Goal: Transaction & Acquisition: Purchase product/service

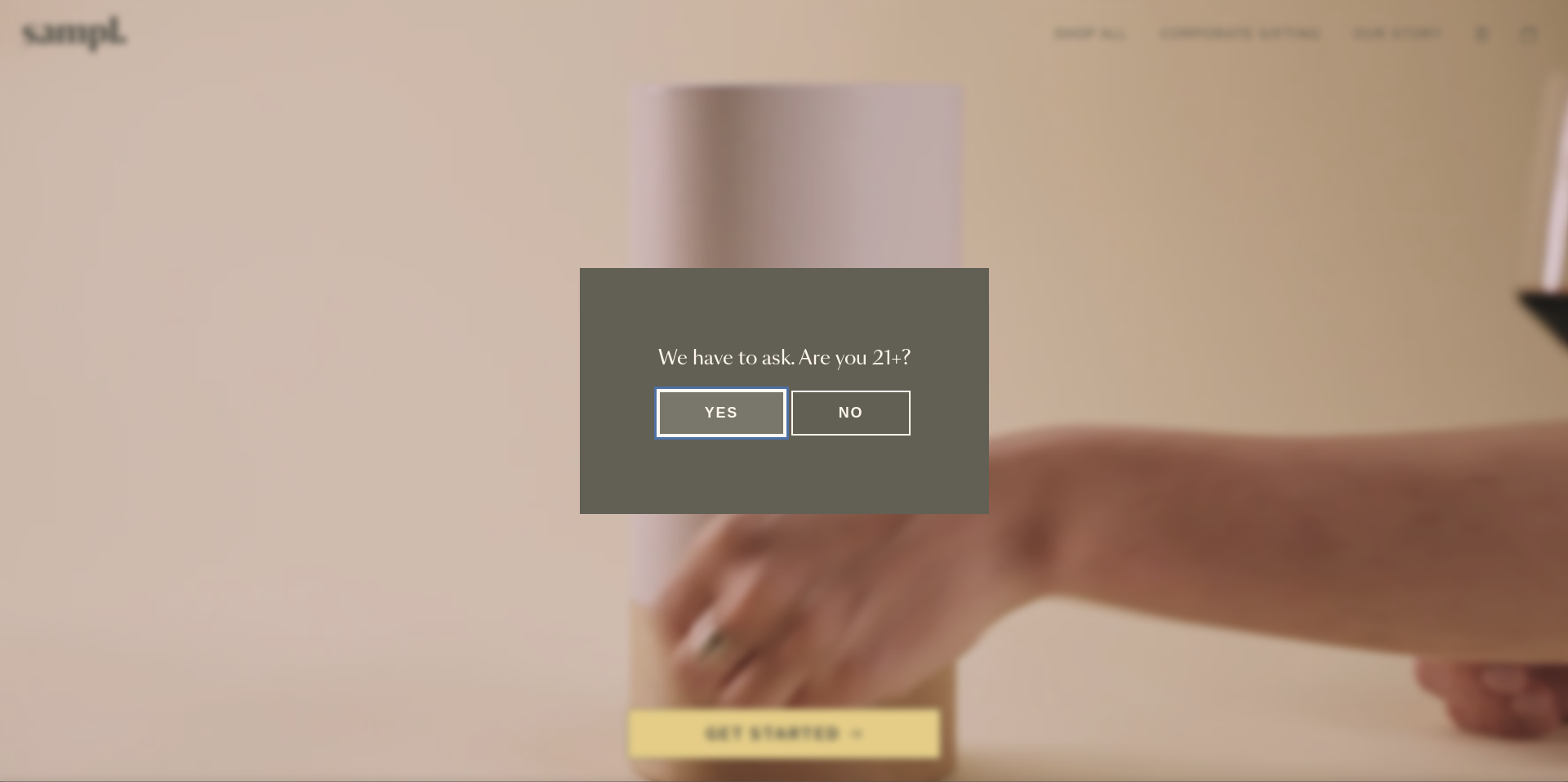
click at [743, 421] on button "Yes" at bounding box center [721, 413] width 128 height 45
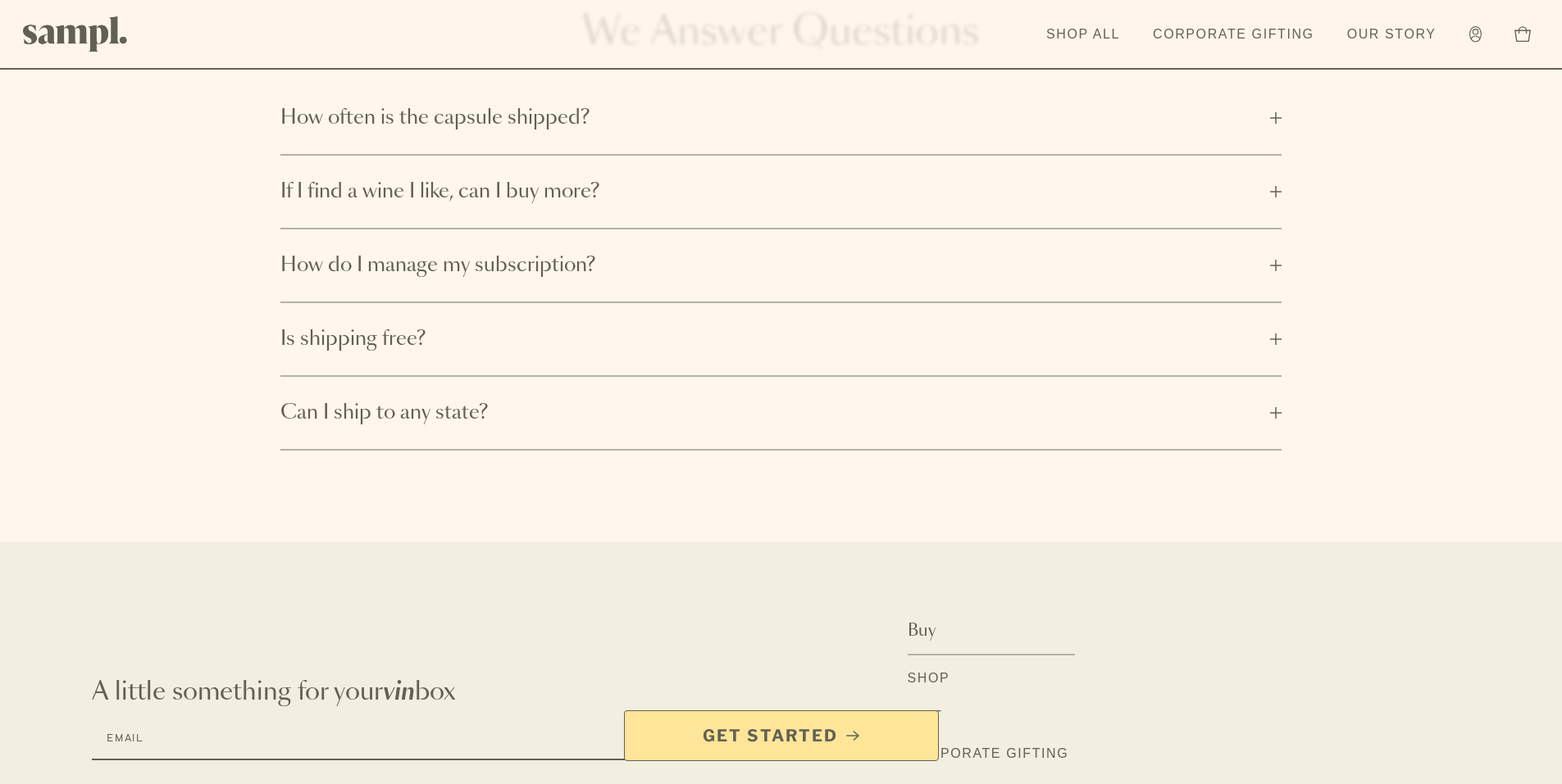
scroll to position [3049, 0]
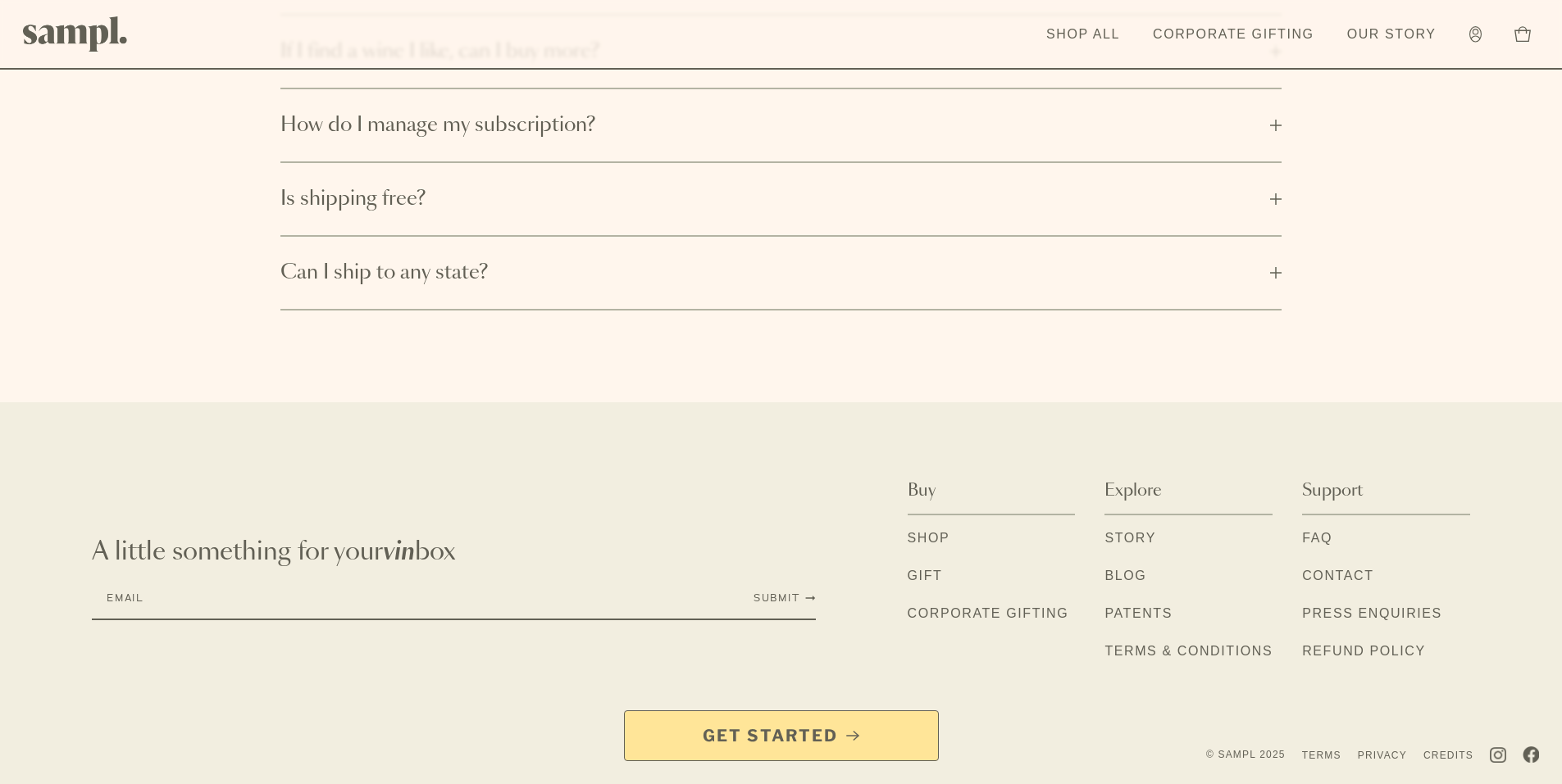
click at [950, 534] on link "Shop" at bounding box center [928, 539] width 43 height 21
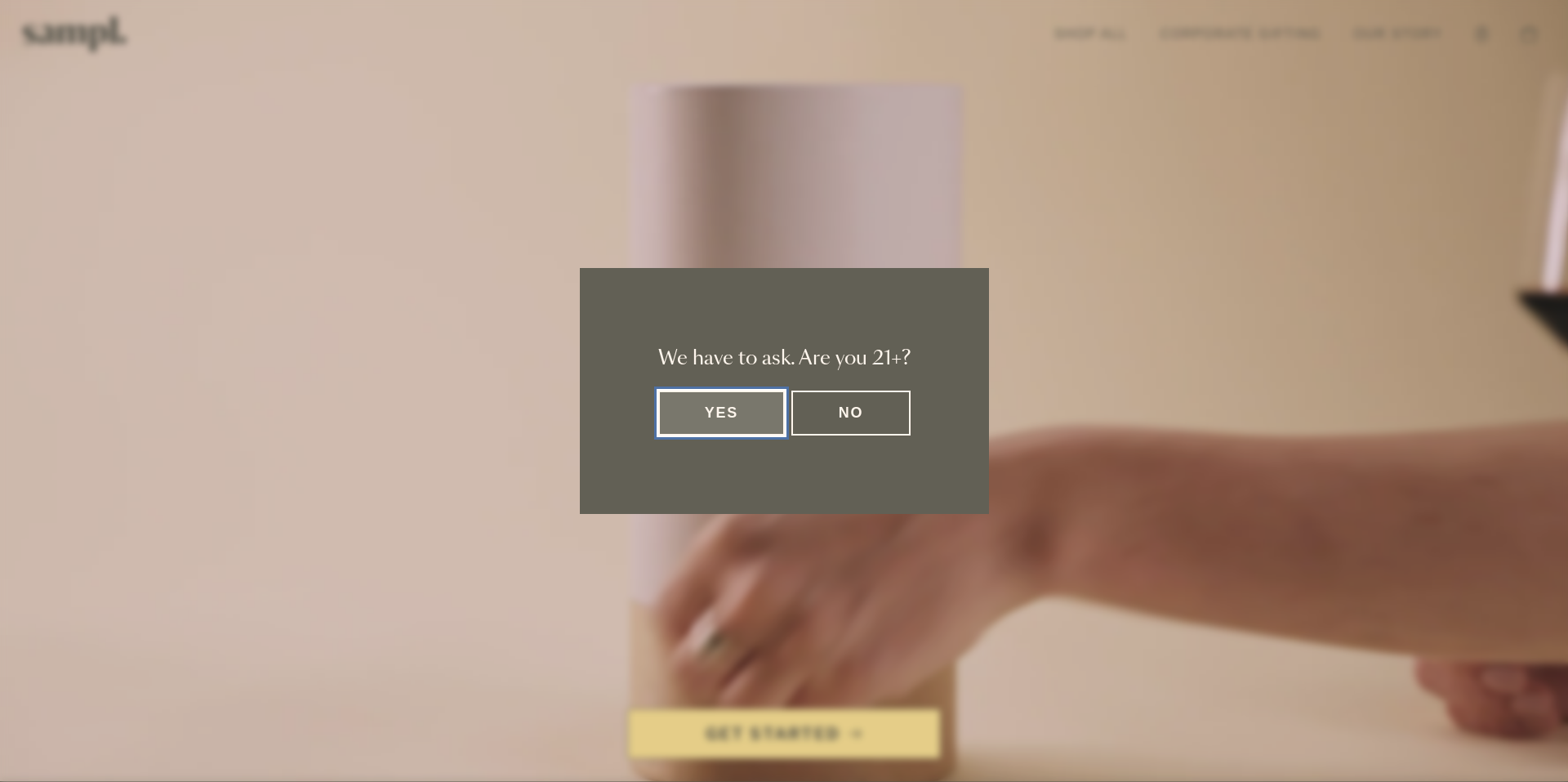
click at [723, 410] on button "Yes" at bounding box center [721, 413] width 128 height 45
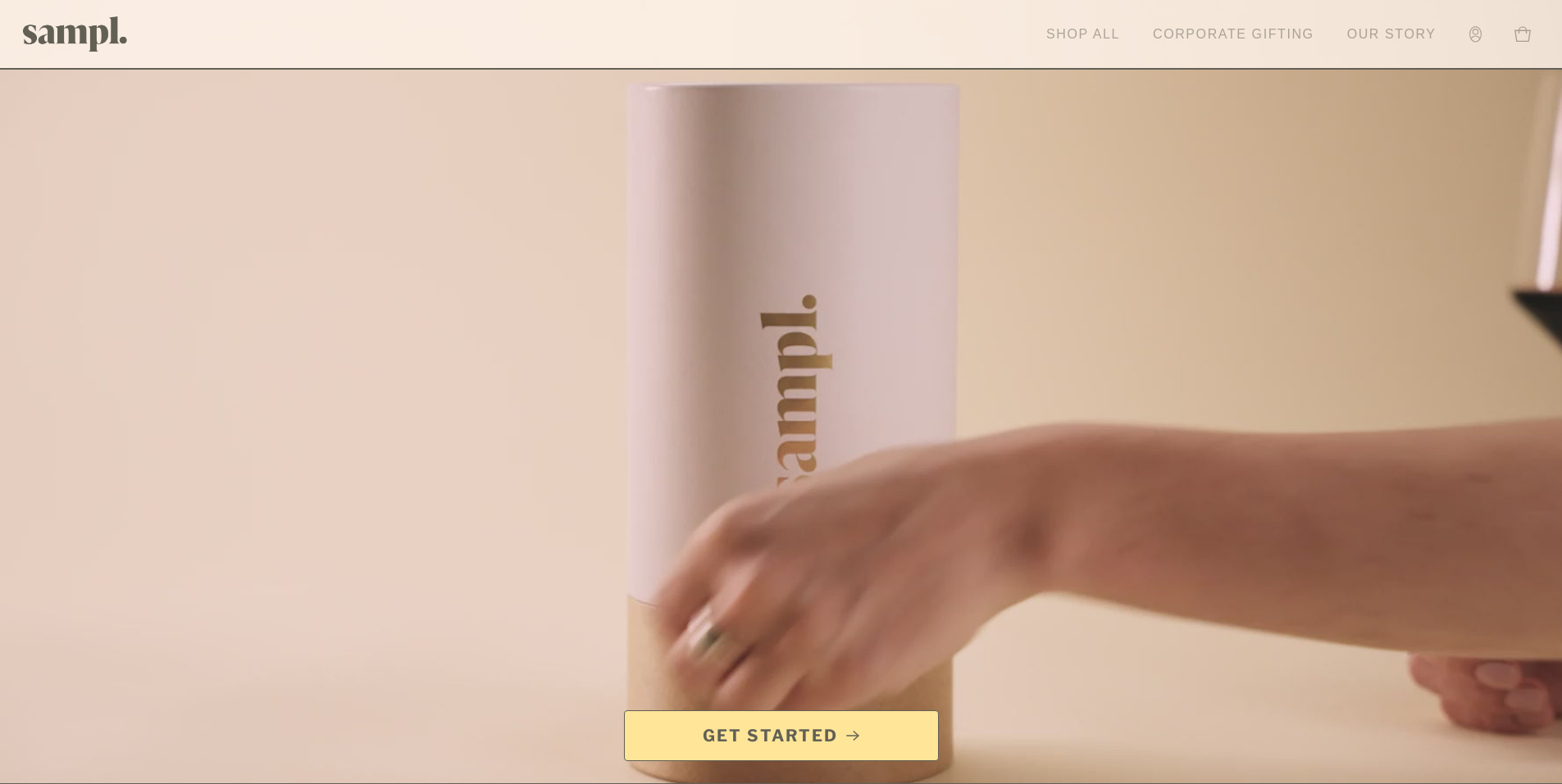
click at [1083, 38] on link "Shop All" at bounding box center [1082, 35] width 90 height 36
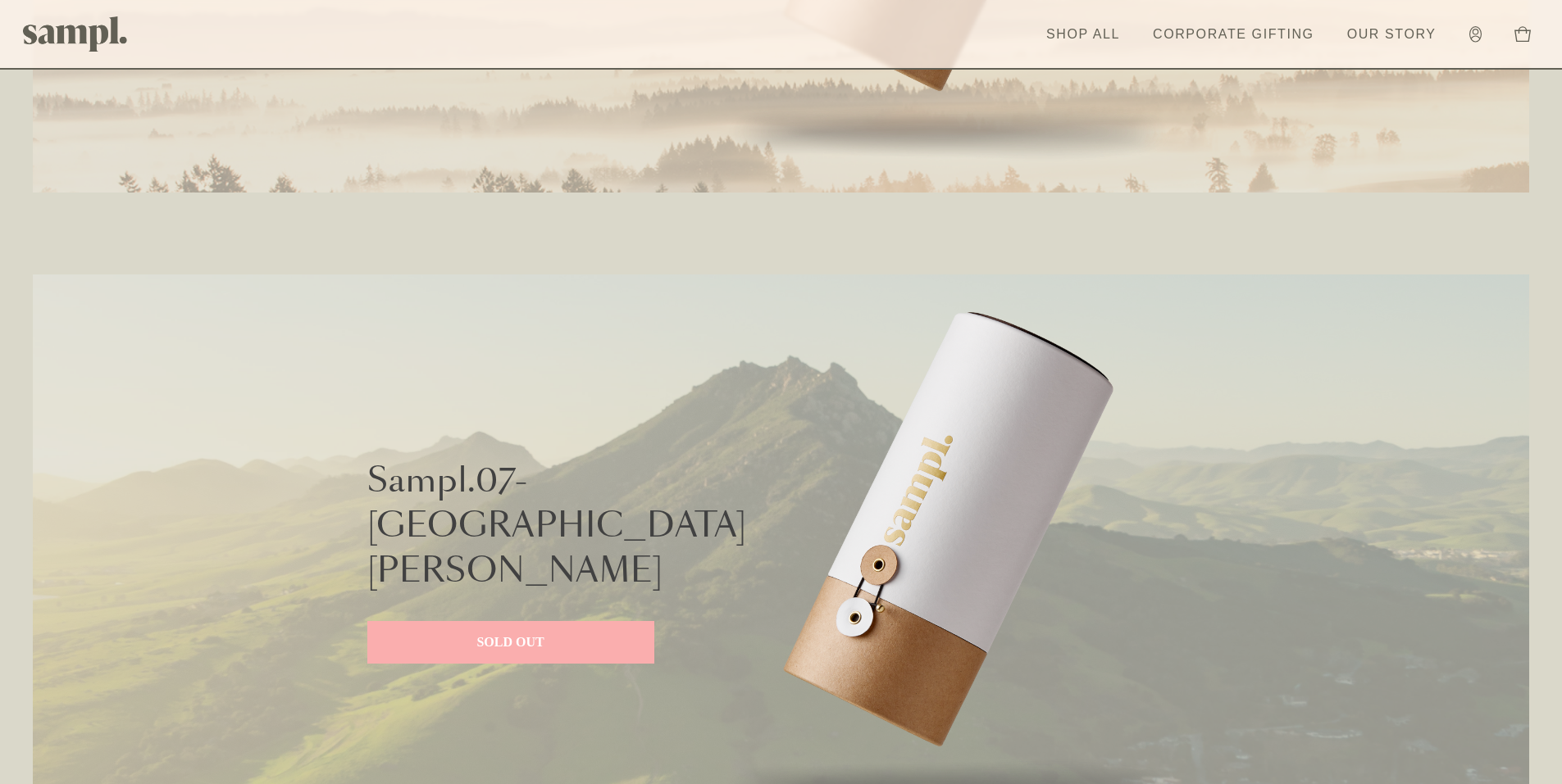
scroll to position [4015, 0]
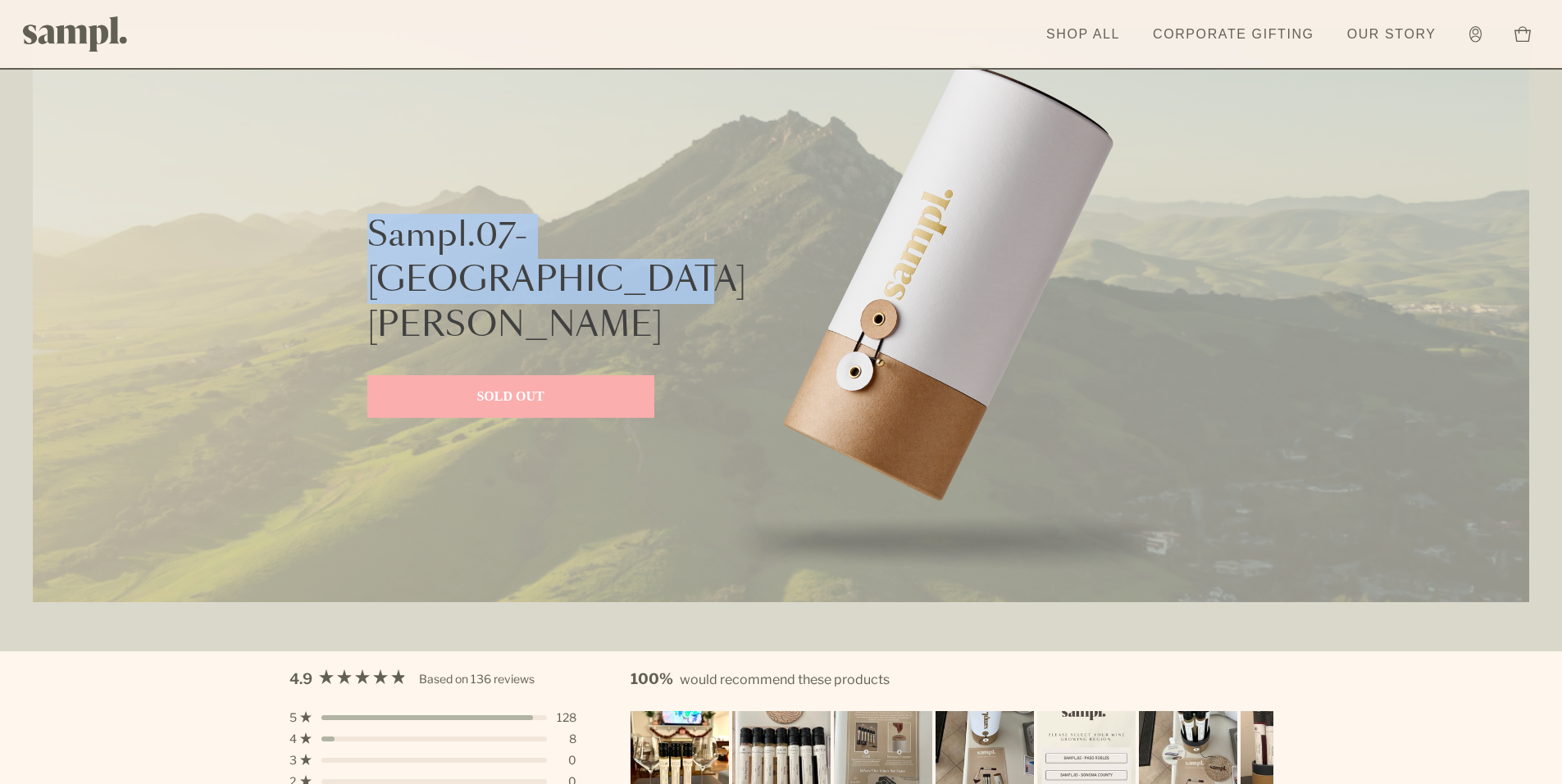
drag, startPoint x: 372, startPoint y: 252, endPoint x: 636, endPoint y: 305, distance: 269.3
click at [636, 305] on div "Sampl.07- [GEOGRAPHIC_DATA][PERSON_NAME] SOLD OUT" at bounding box center [510, 316] width 287 height 574
copy span "Sampl.07- San Luis Obispo"
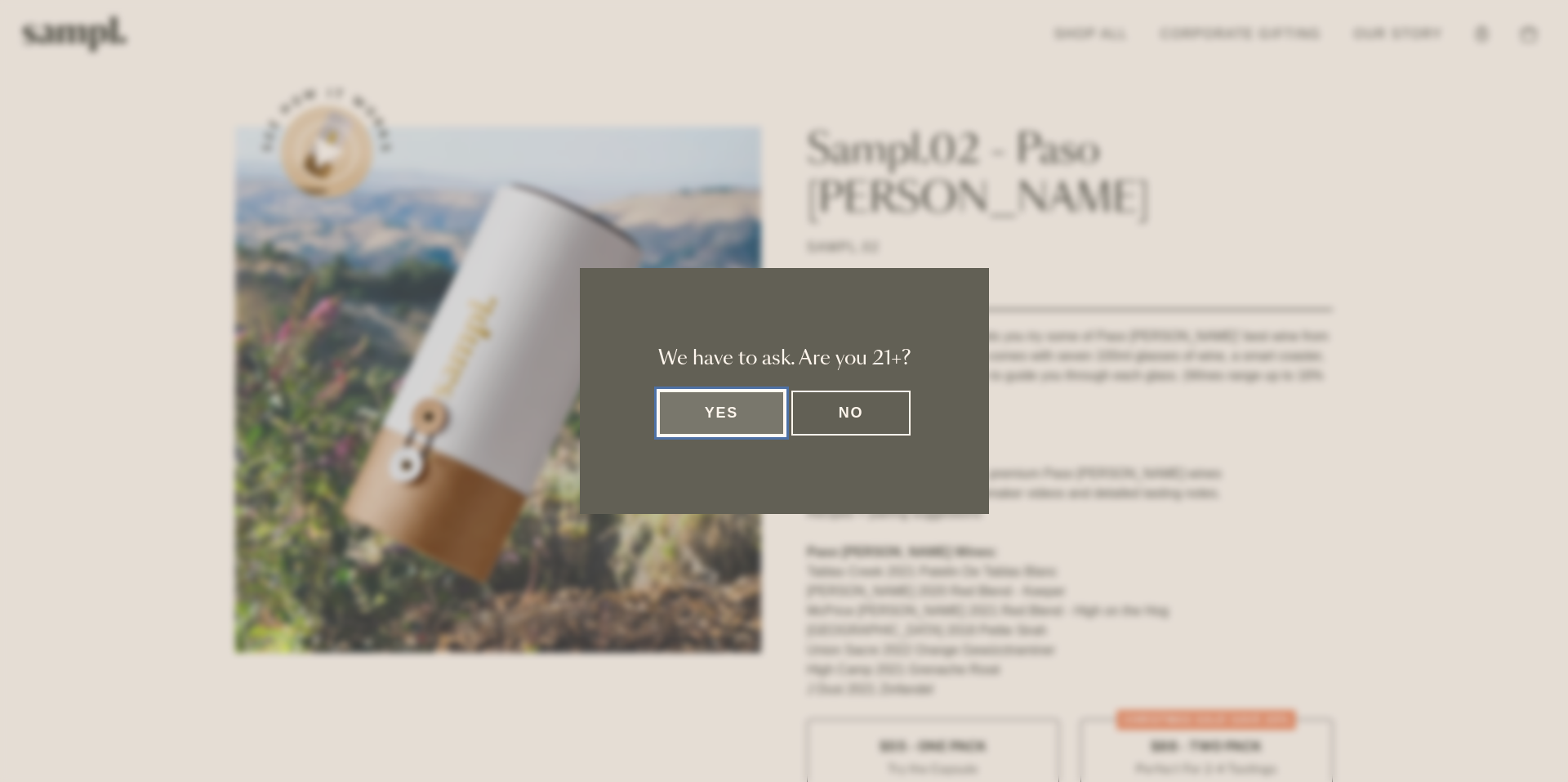
click at [740, 426] on button "Yes" at bounding box center [721, 413] width 128 height 45
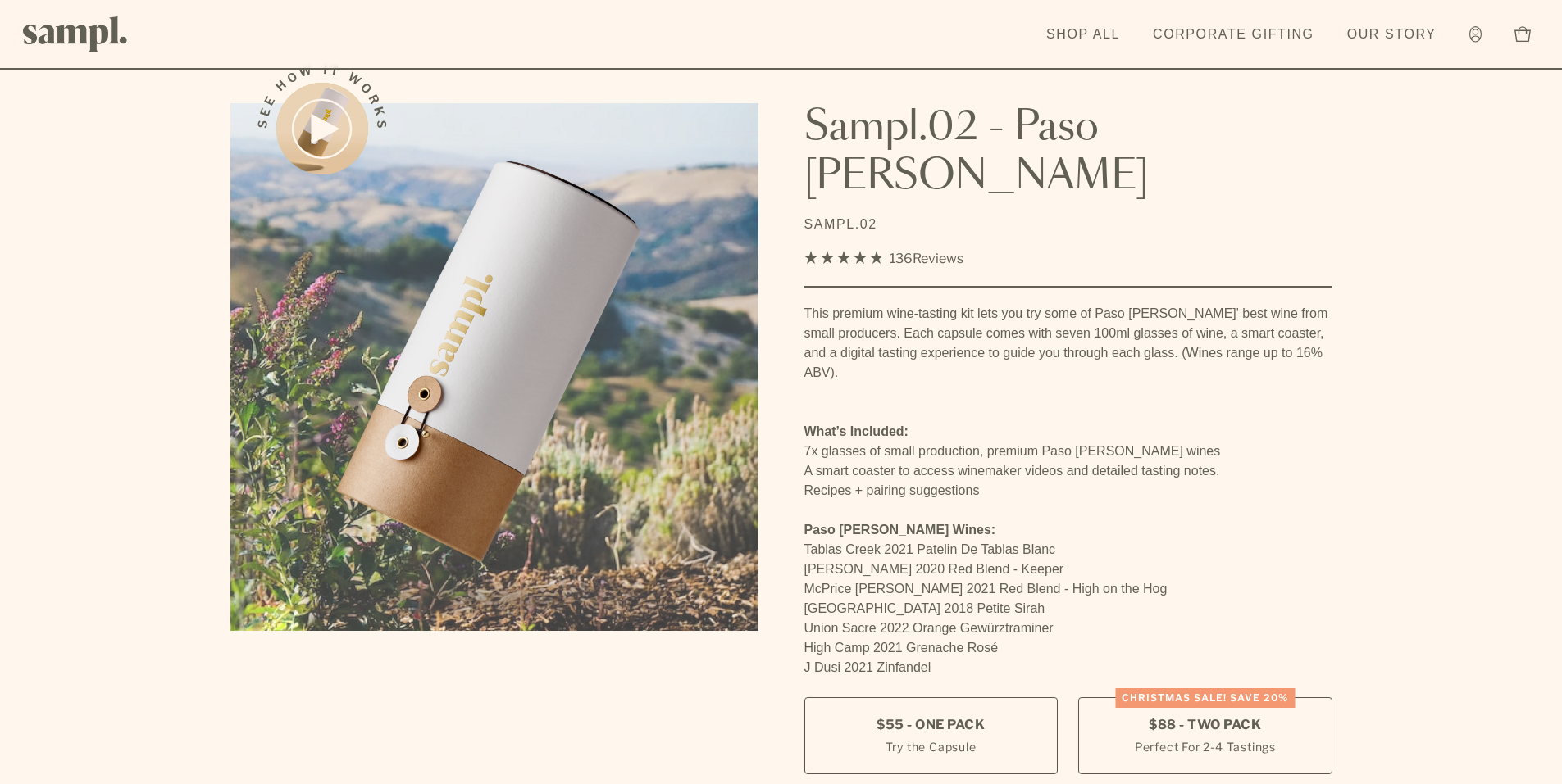
scroll to position [327, 0]
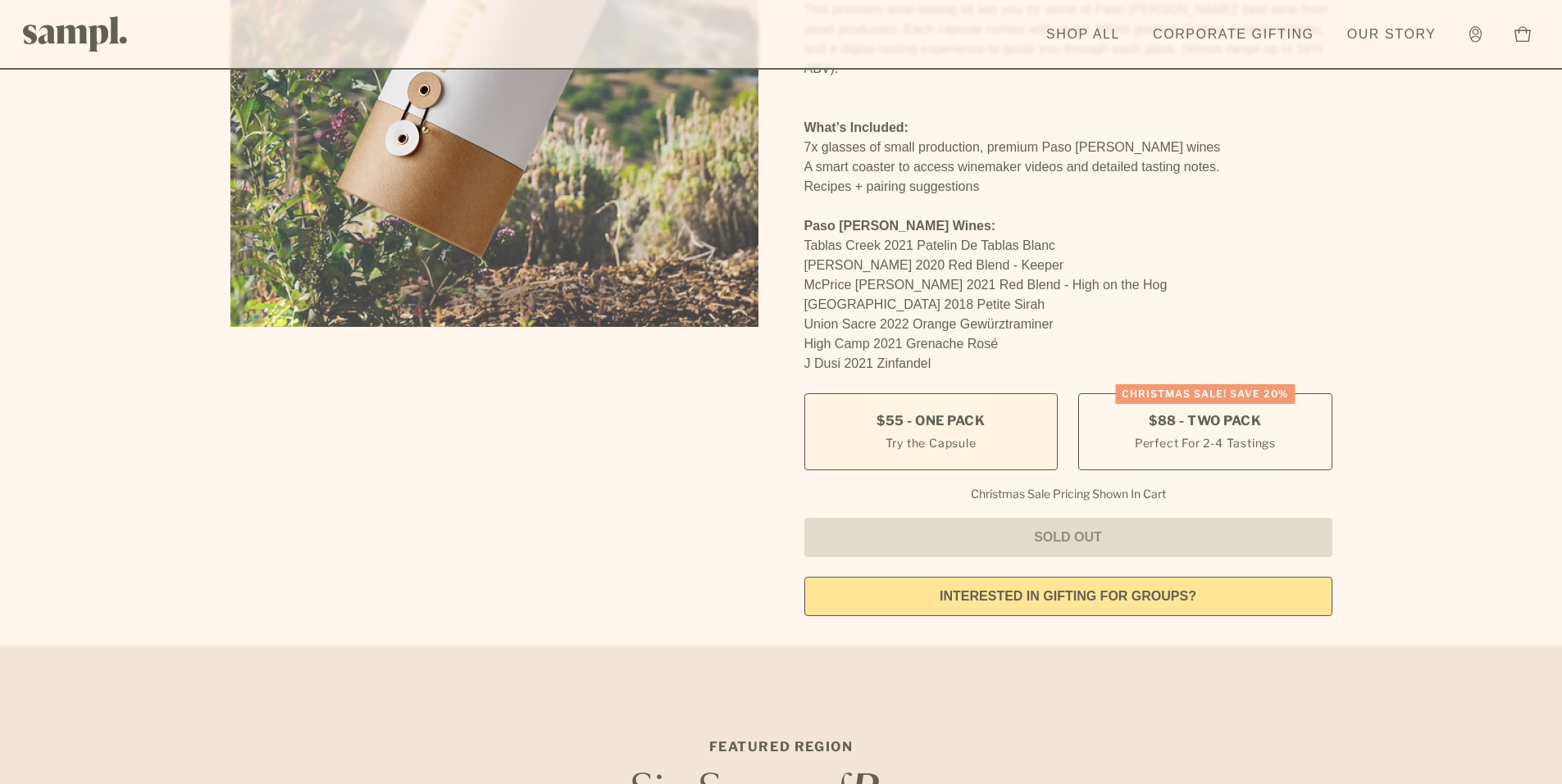
click at [925, 435] on small "Try the Capsule" at bounding box center [931, 443] width 91 height 17
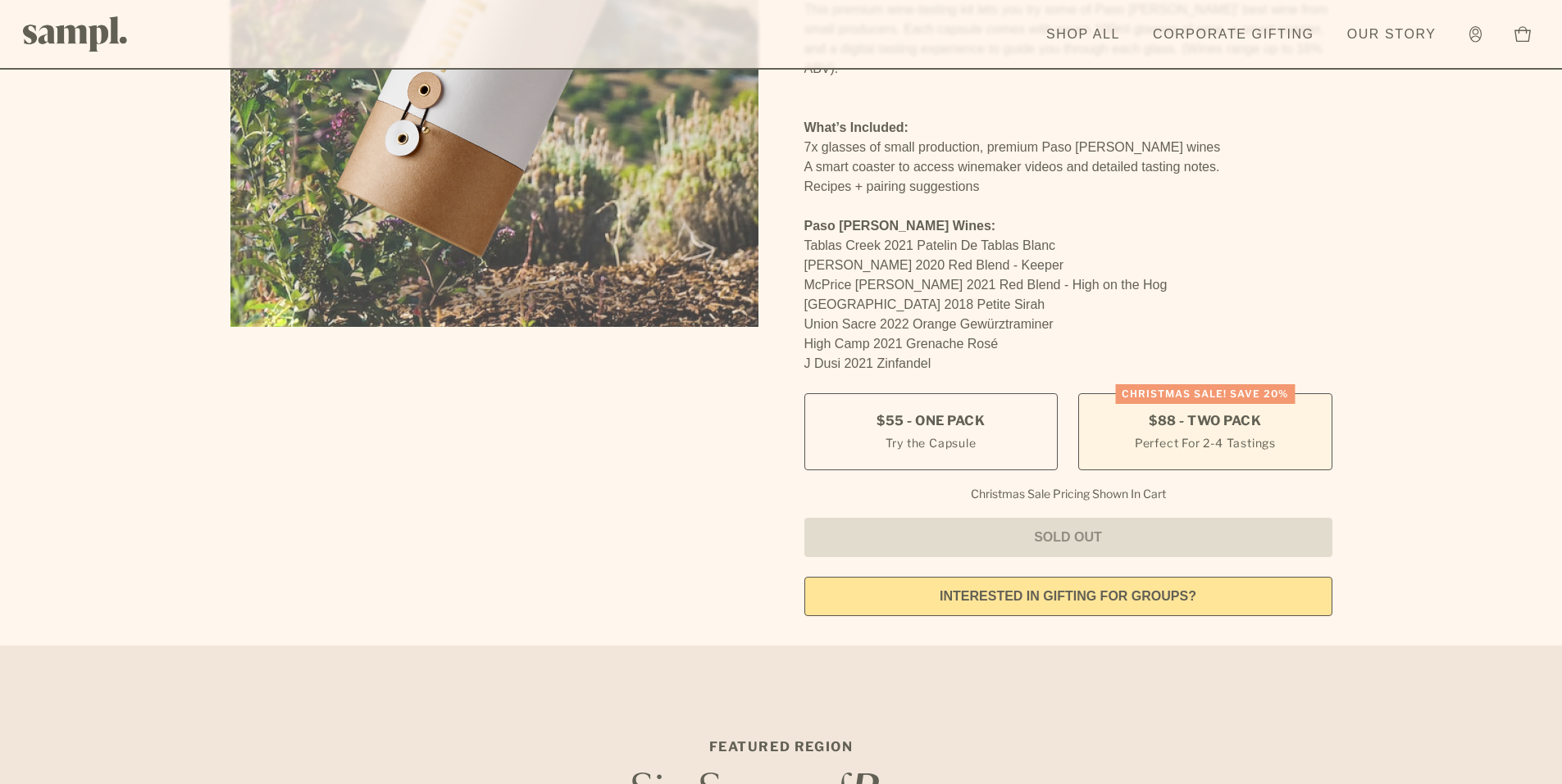
click at [1210, 435] on small "Perfect For 2-4 Tastings" at bounding box center [1206, 443] width 141 height 17
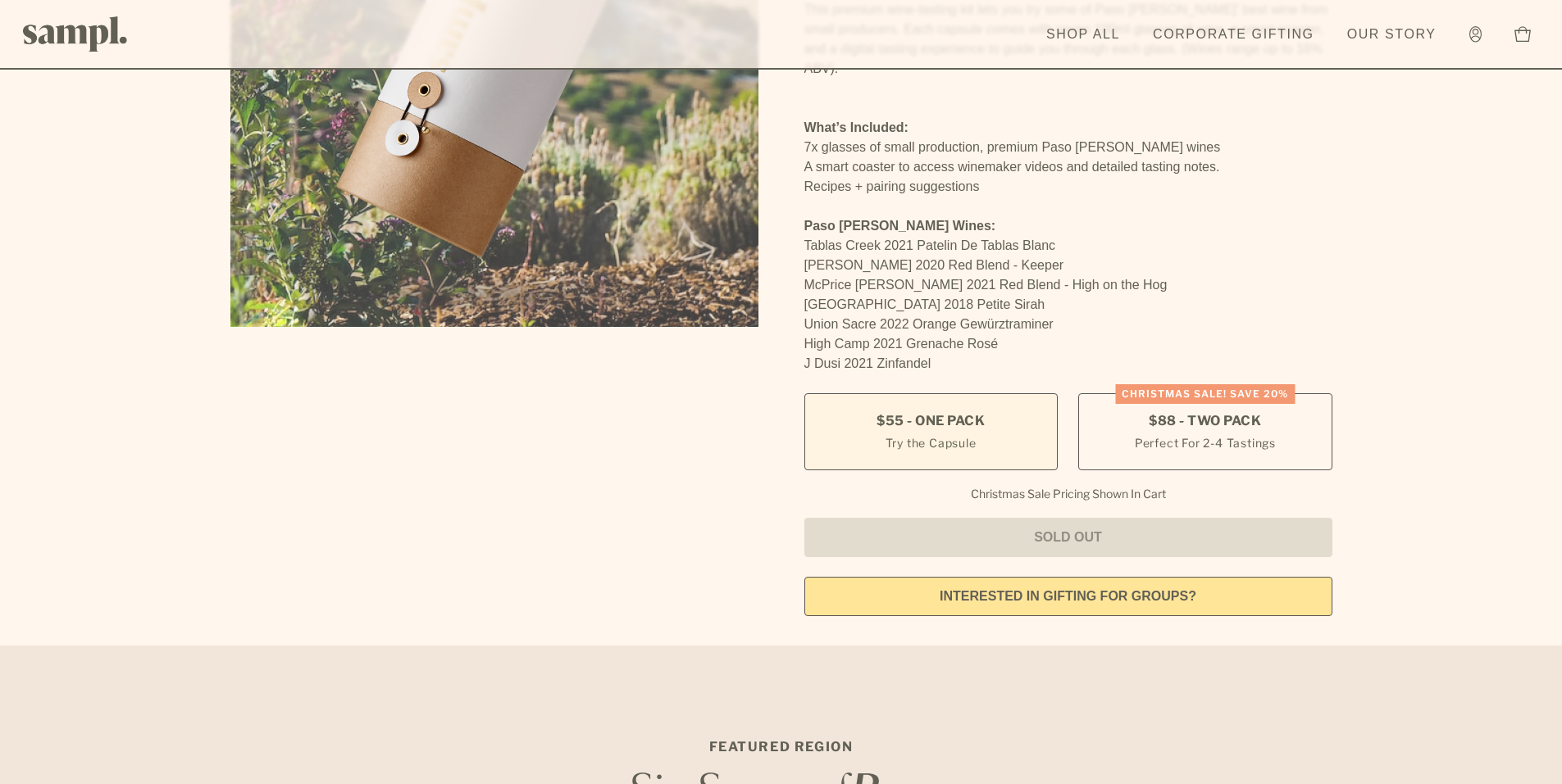
click at [1004, 393] on label "$55 - One Pack Try the Capsule" at bounding box center [930, 432] width 253 height 77
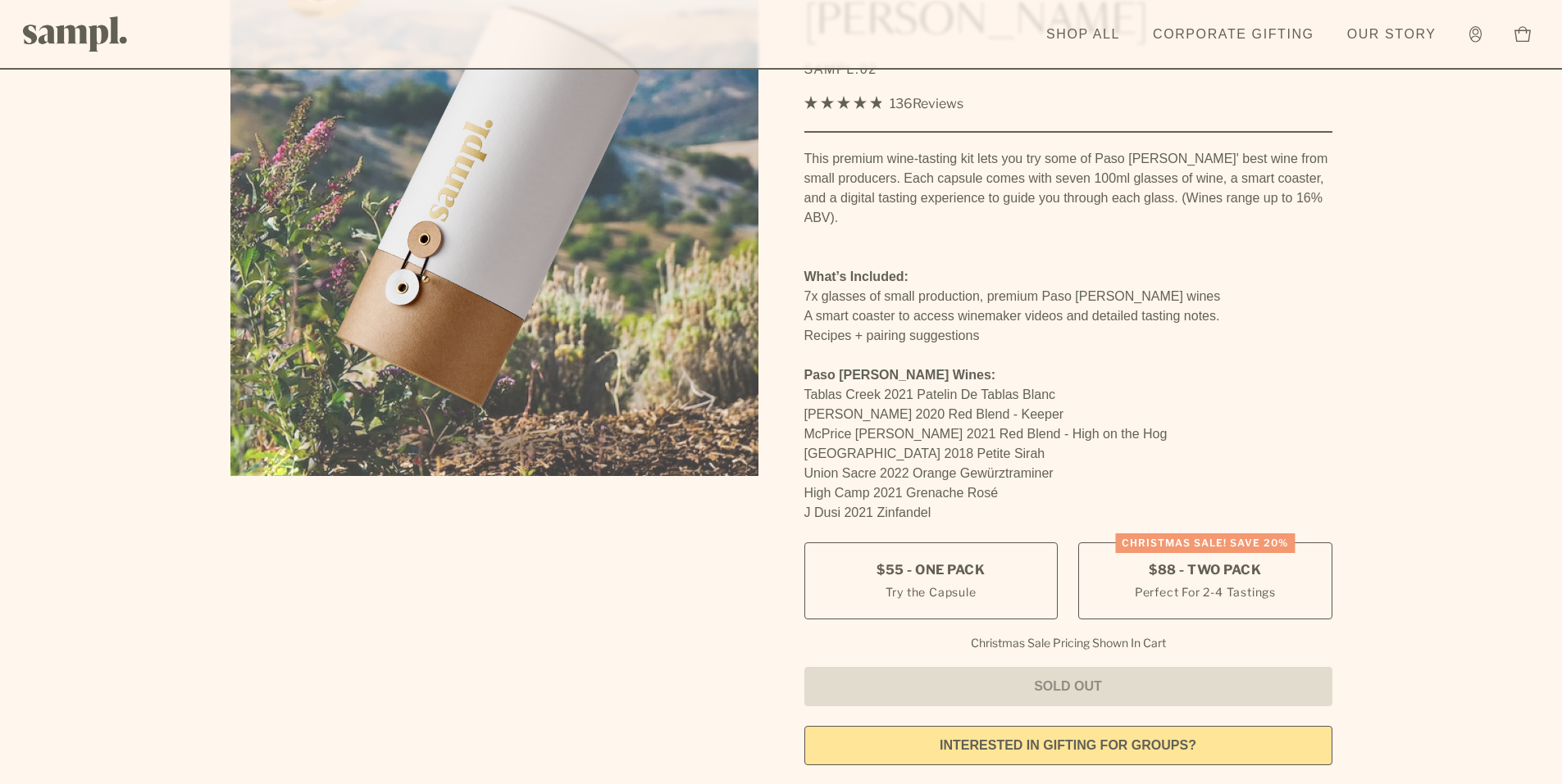
scroll to position [0, 0]
